Goal: Task Accomplishment & Management: Use online tool/utility

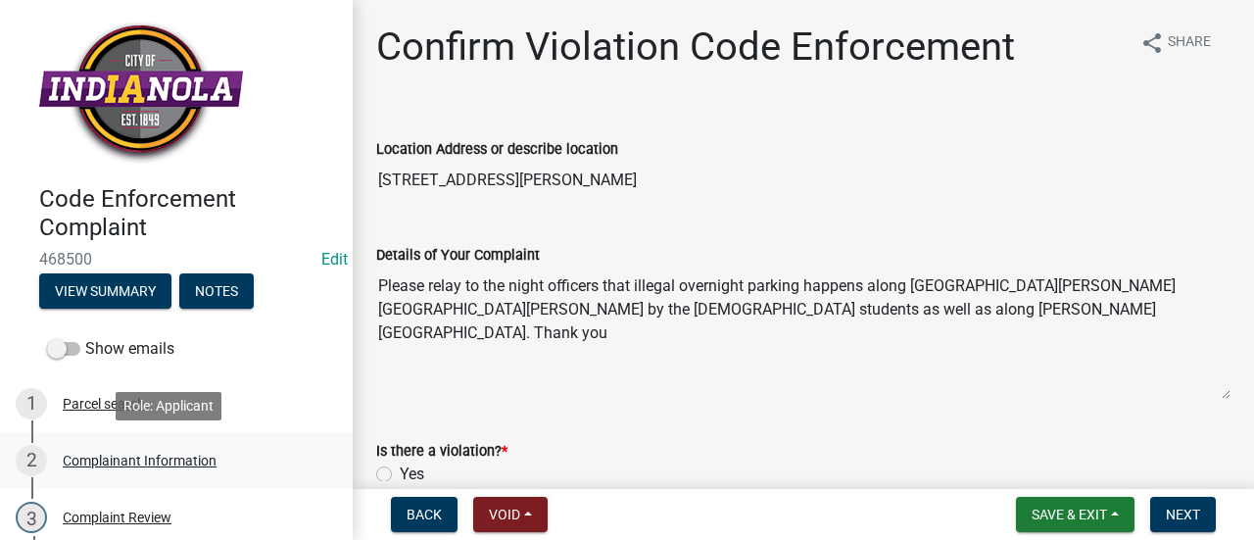
click at [178, 454] on div "Complainant Information" at bounding box center [140, 460] width 154 height 14
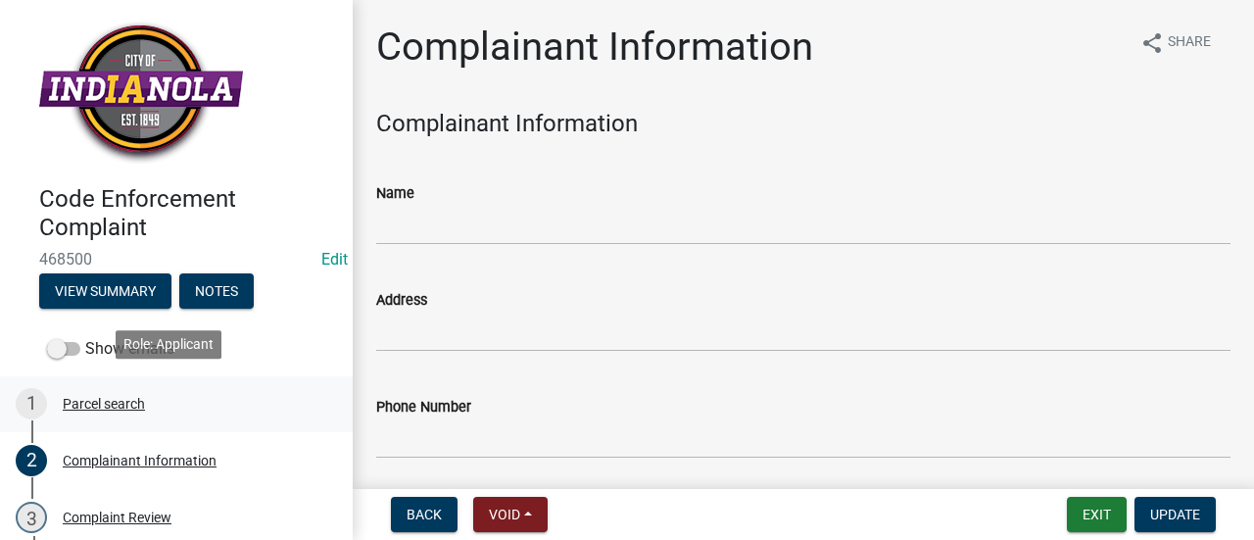
scroll to position [125, 0]
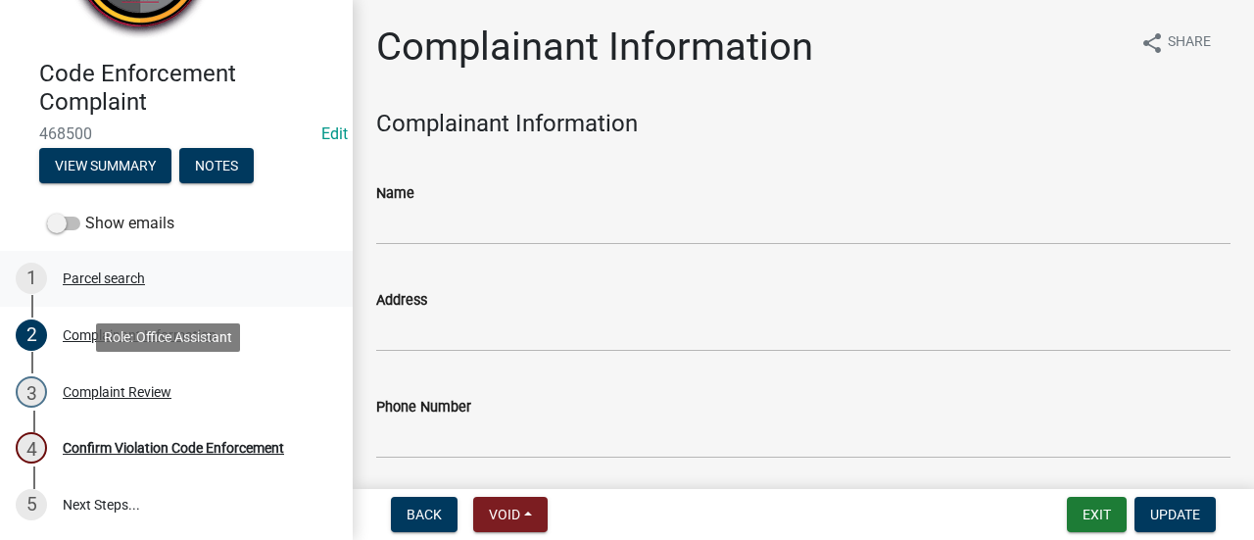
click at [163, 414] on link "3 Complaint Review" at bounding box center [176, 391] width 353 height 57
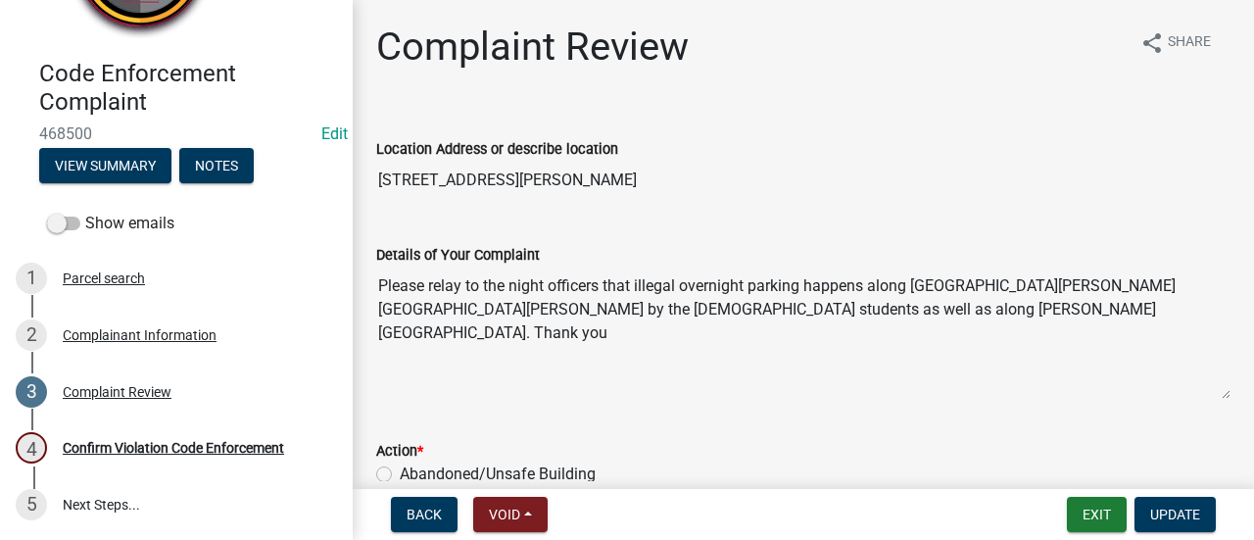
scroll to position [262, 0]
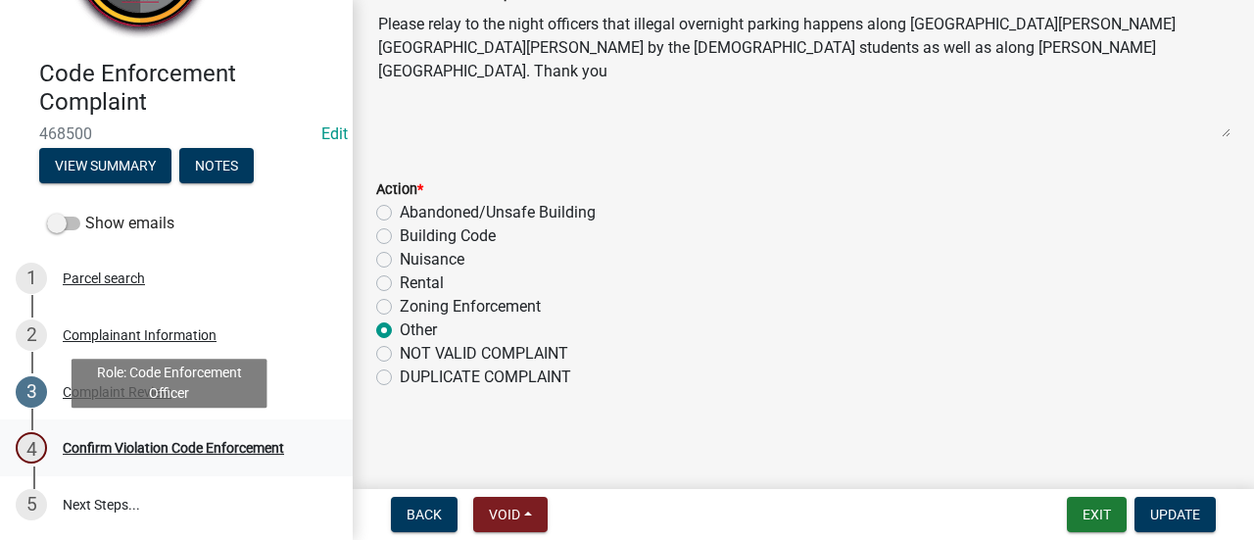
click at [179, 442] on div "Confirm Violation Code Enforcement" at bounding box center [173, 448] width 221 height 14
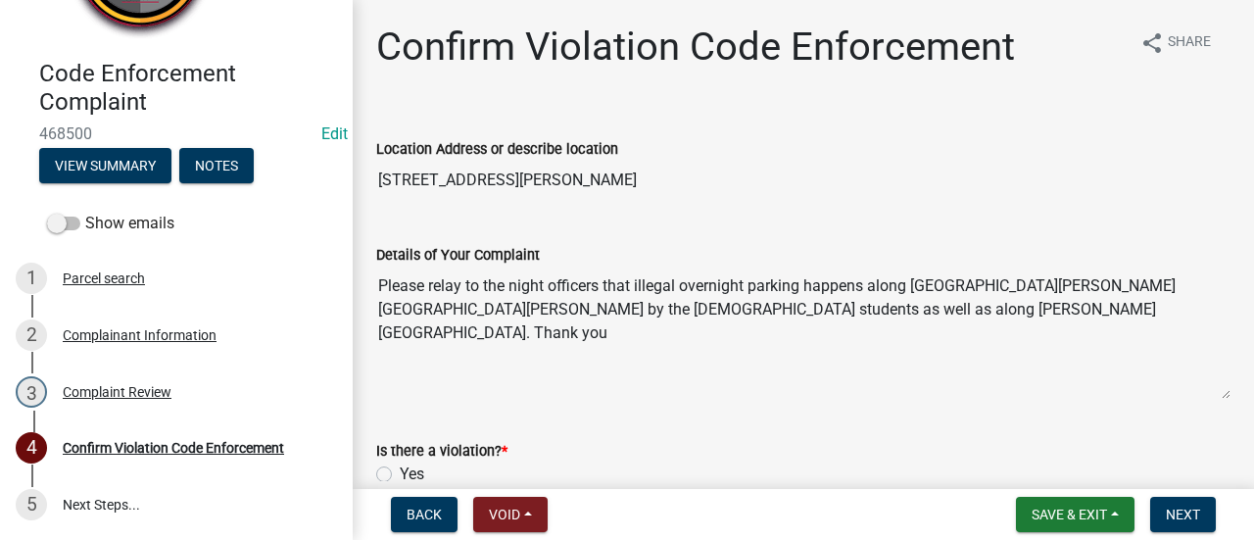
scroll to position [144, 0]
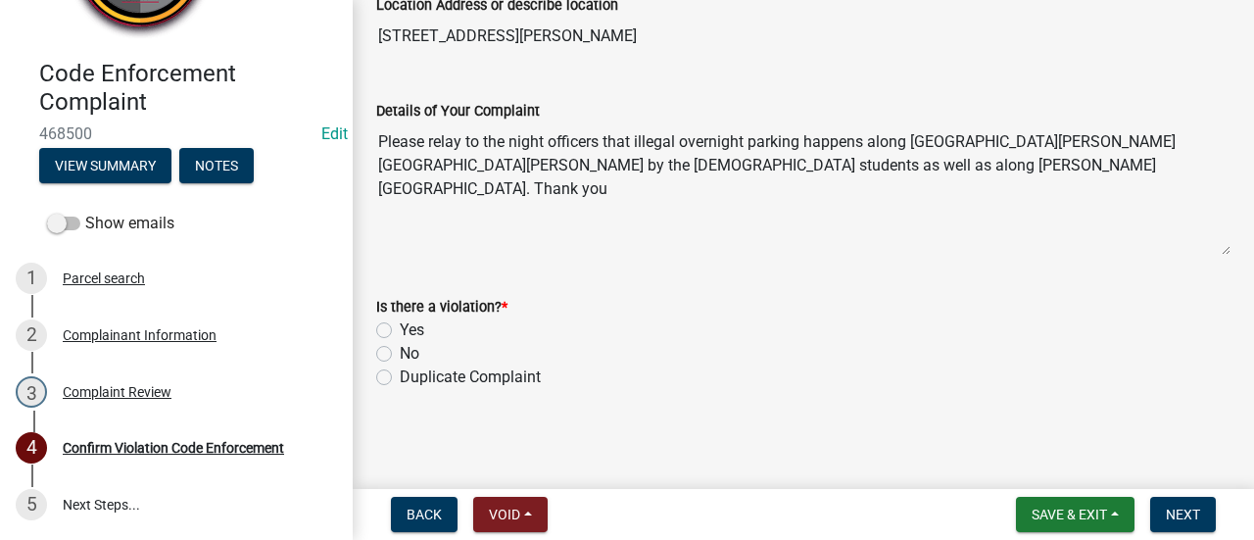
click at [400, 356] on label "No" at bounding box center [410, 354] width 20 height 24
click at [400, 355] on input "No" at bounding box center [406, 348] width 13 height 13
radio input "true"
click at [1189, 511] on span "Next" at bounding box center [1183, 514] width 34 height 16
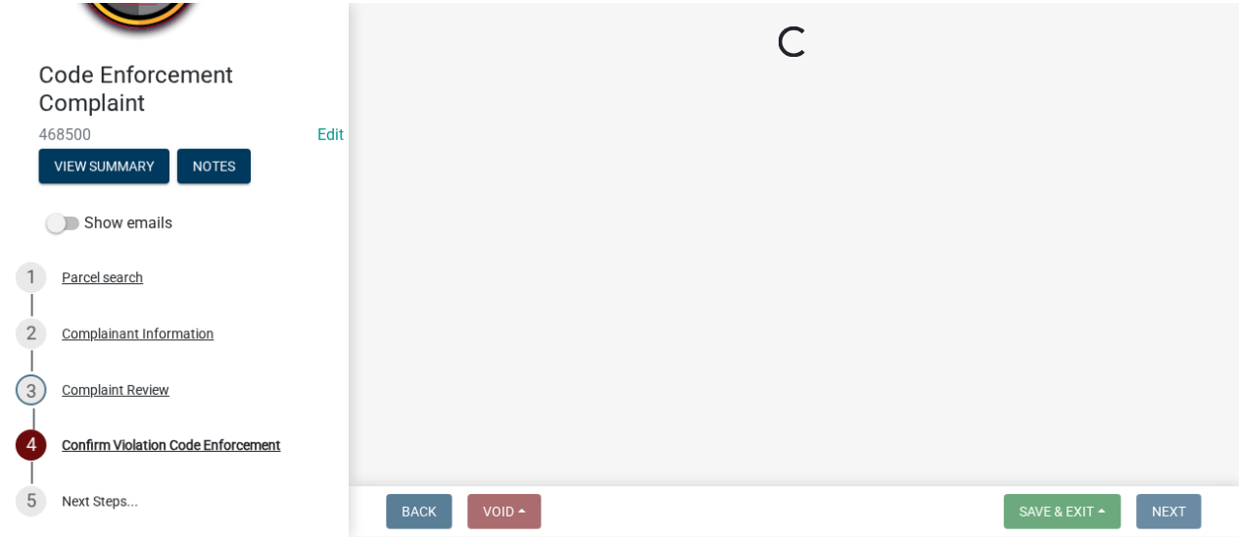
scroll to position [0, 0]
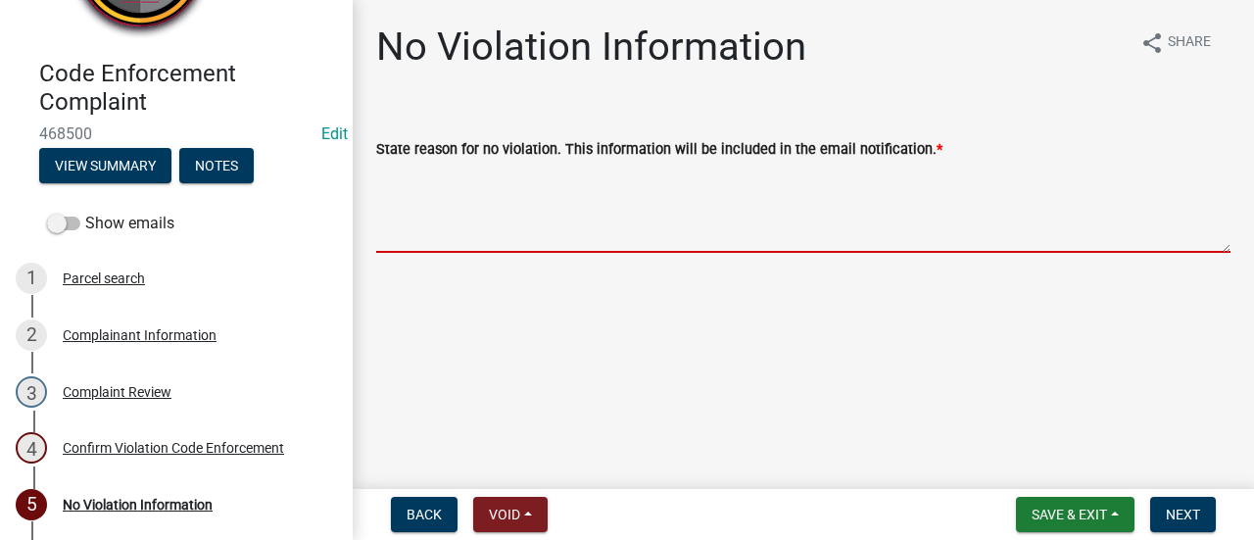
click at [714, 230] on textarea "State reason for no violation. This information will be included in the email n…" at bounding box center [803, 207] width 854 height 92
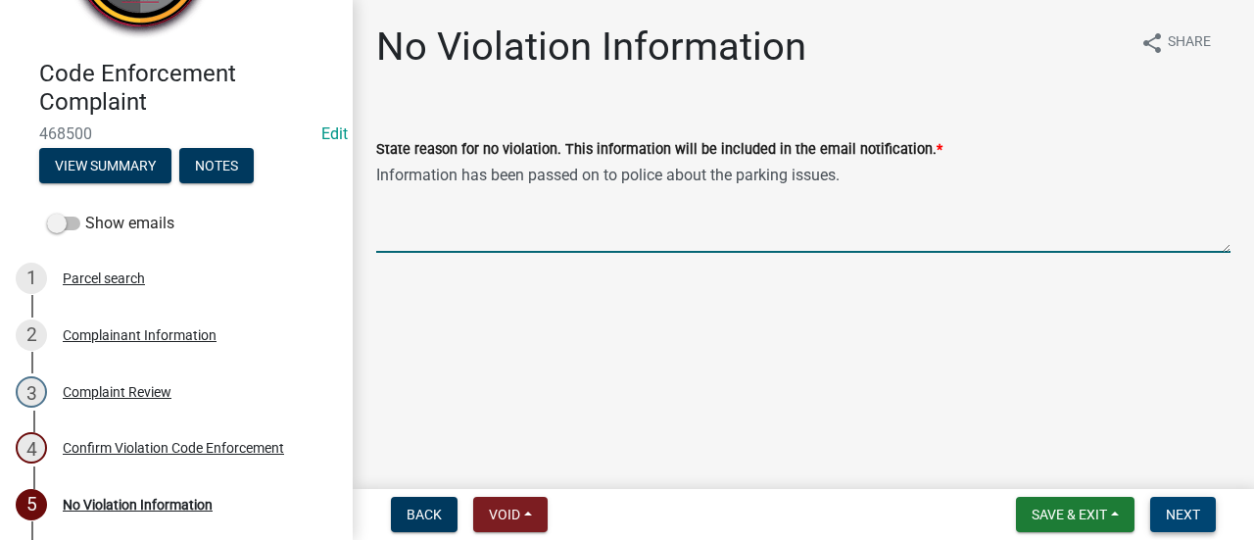
type textarea "Information has been passed on to police about the parking issues."
click at [1171, 501] on button "Next" at bounding box center [1183, 514] width 66 height 35
